Goal: Register for event/course

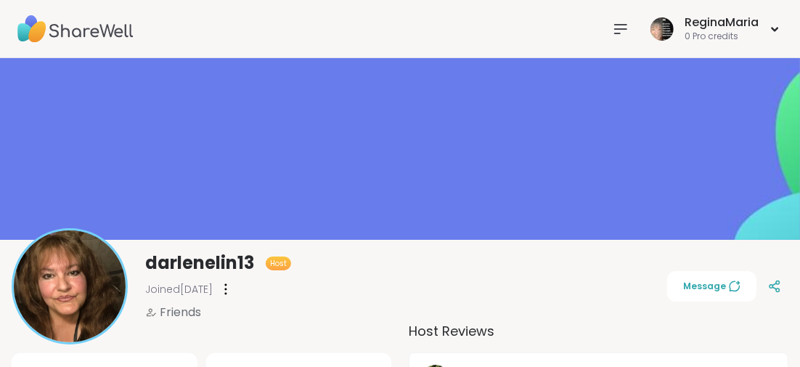
click at [623, 26] on icon at bounding box center [620, 28] width 17 height 17
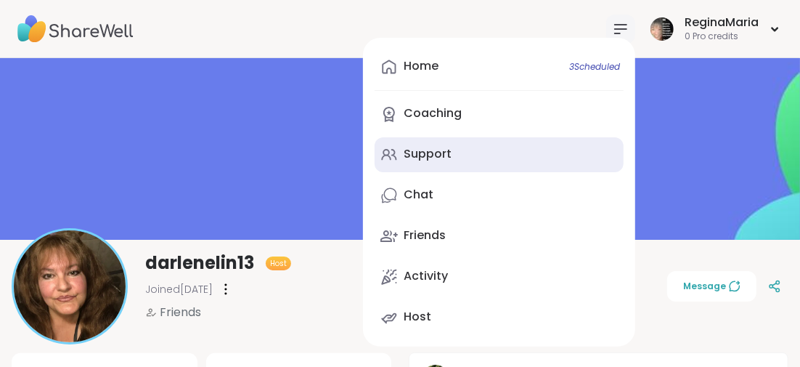
click at [442, 158] on div "Support" at bounding box center [428, 154] width 48 height 16
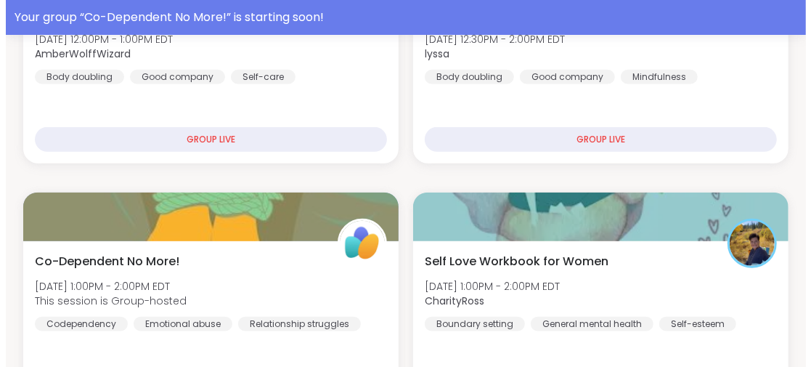
scroll to position [652, 0]
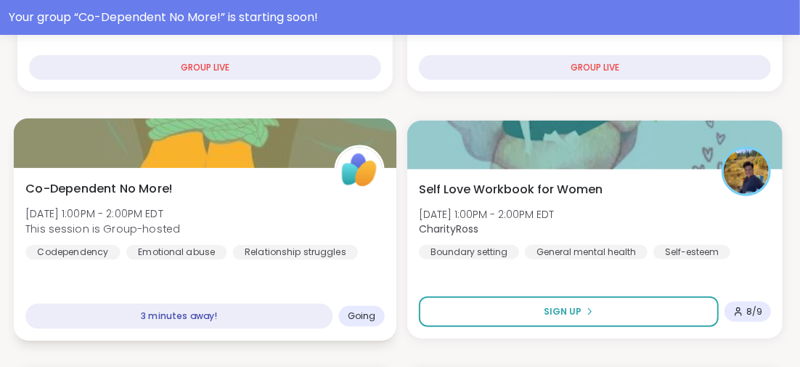
click at [157, 184] on span "Co-Dependent No More!" at bounding box center [98, 187] width 147 height 17
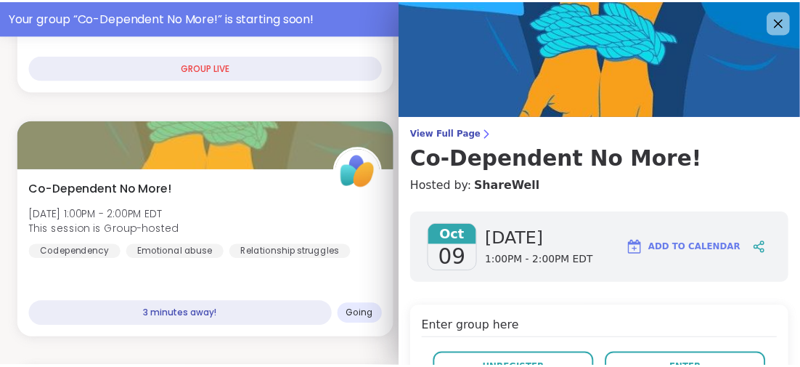
scroll to position [72, 0]
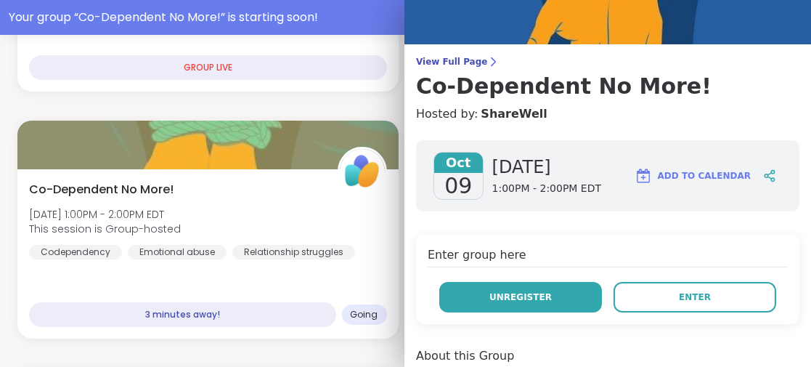
click at [496, 293] on span "Unregister" at bounding box center [520, 296] width 62 height 13
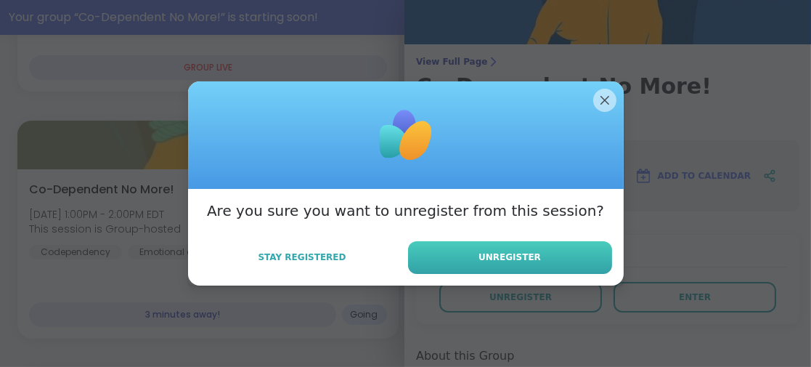
click at [515, 253] on span "Unregister" at bounding box center [509, 256] width 62 height 13
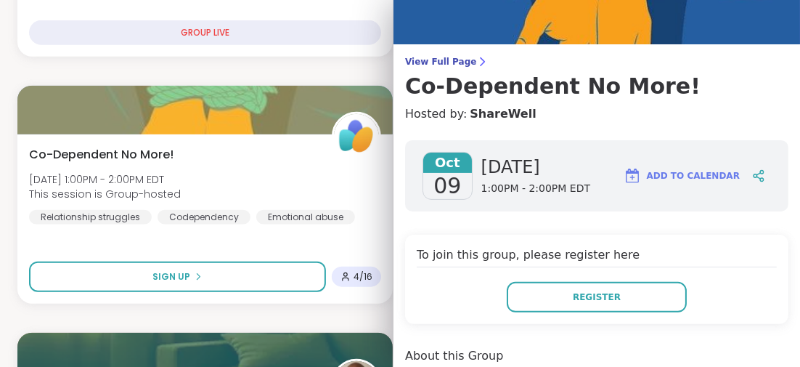
scroll to position [618, 0]
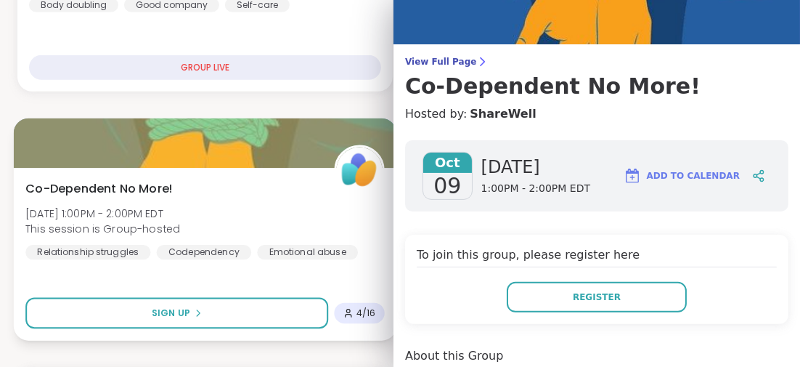
click at [295, 195] on div "Co-Dependent No More! [DATE] 1:00PM - 2:00PM EDT This session is Group-hosted R…" at bounding box center [204, 219] width 359 height 80
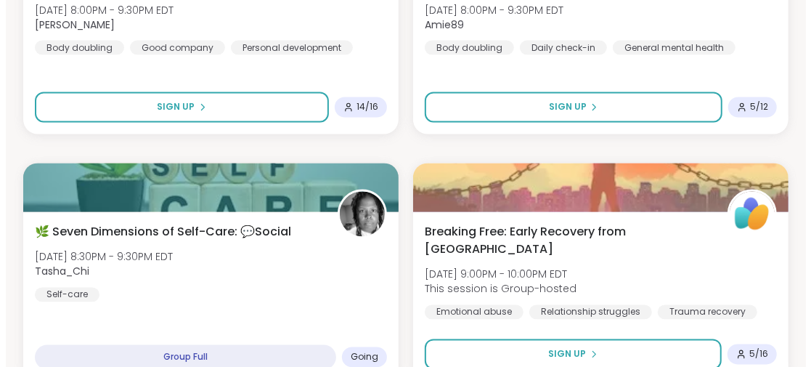
scroll to position [4101, 0]
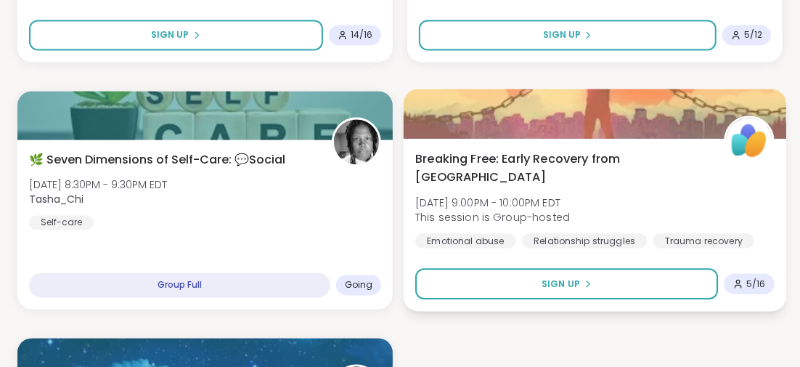
click at [560, 152] on span "Breaking Free: Early Recovery from [GEOGRAPHIC_DATA]" at bounding box center [561, 168] width 292 height 36
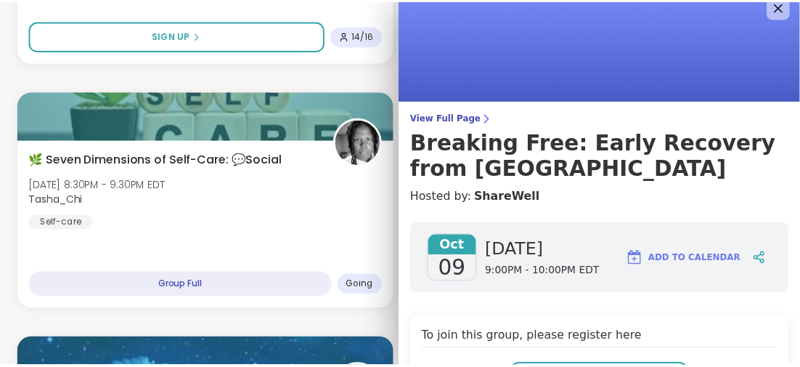
scroll to position [0, 0]
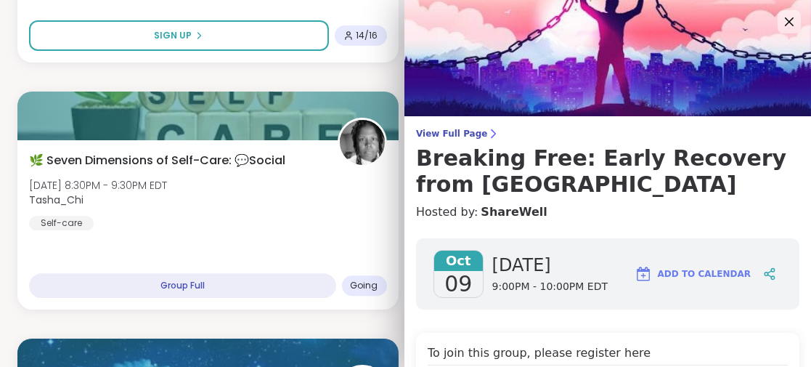
drag, startPoint x: 763, startPoint y: 18, endPoint x: 674, endPoint y: 65, distance: 100.6
click at [780, 18] on icon at bounding box center [788, 21] width 17 height 17
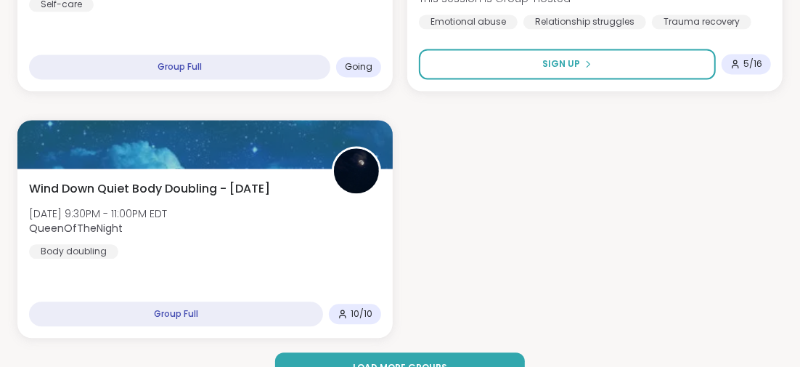
scroll to position [4350, 0]
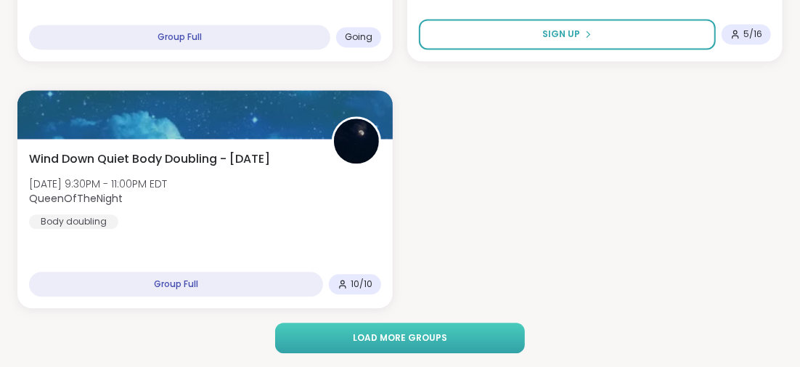
click at [401, 324] on button "Load more groups" at bounding box center [399, 337] width 249 height 30
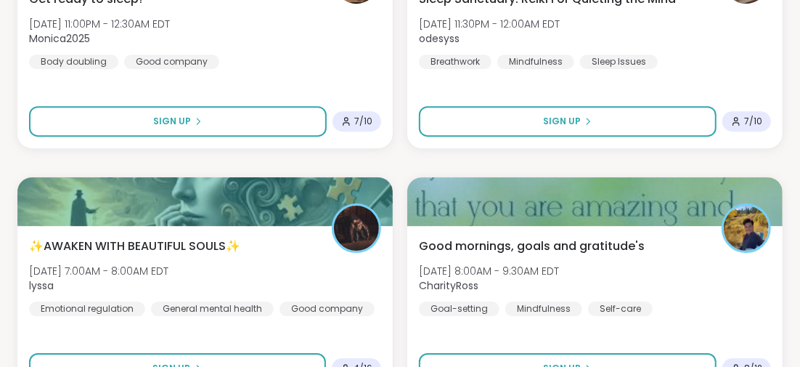
scroll to position [4930, 0]
